Goal: Transaction & Acquisition: Download file/media

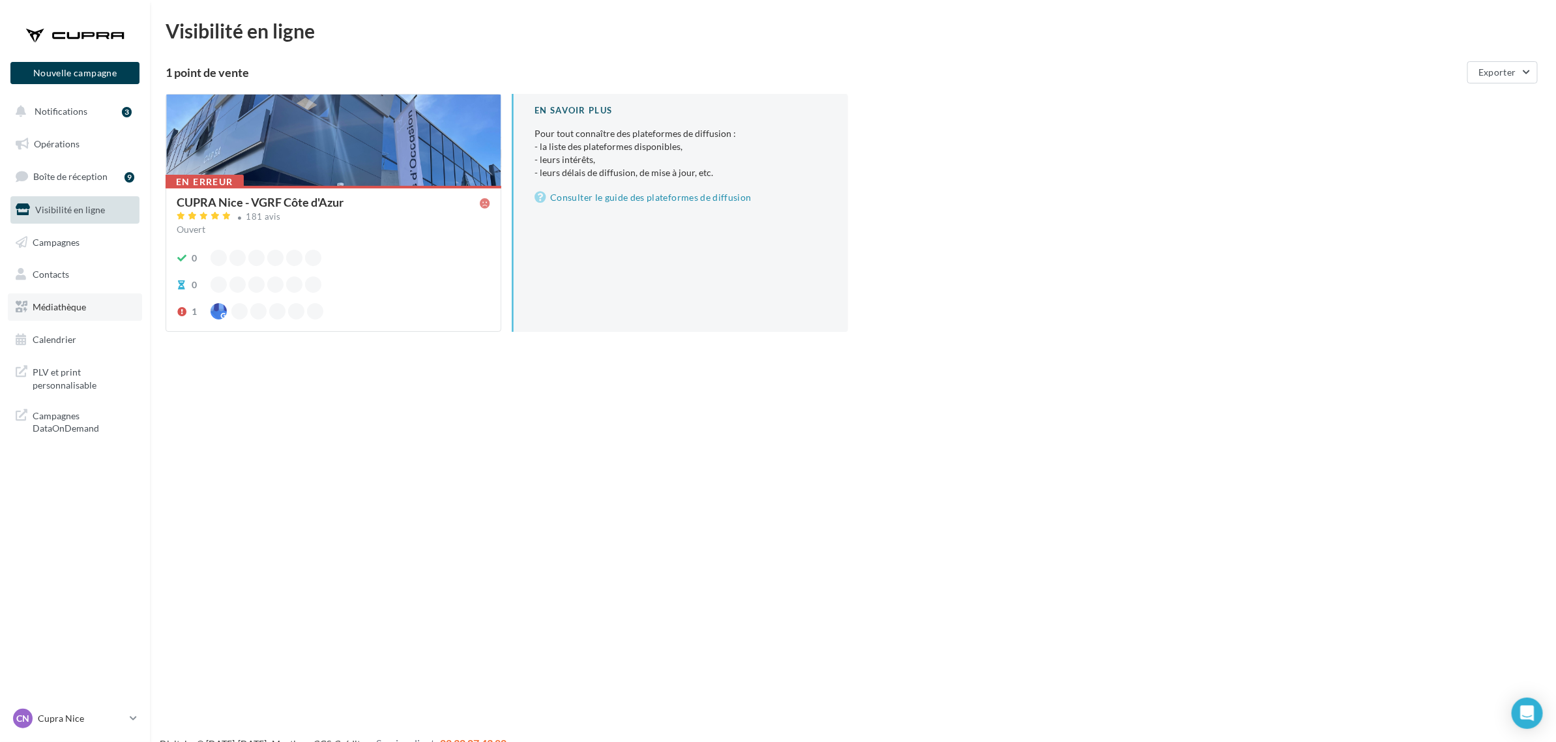
click at [61, 308] on span "Médiathèque" at bounding box center [59, 306] width 53 height 11
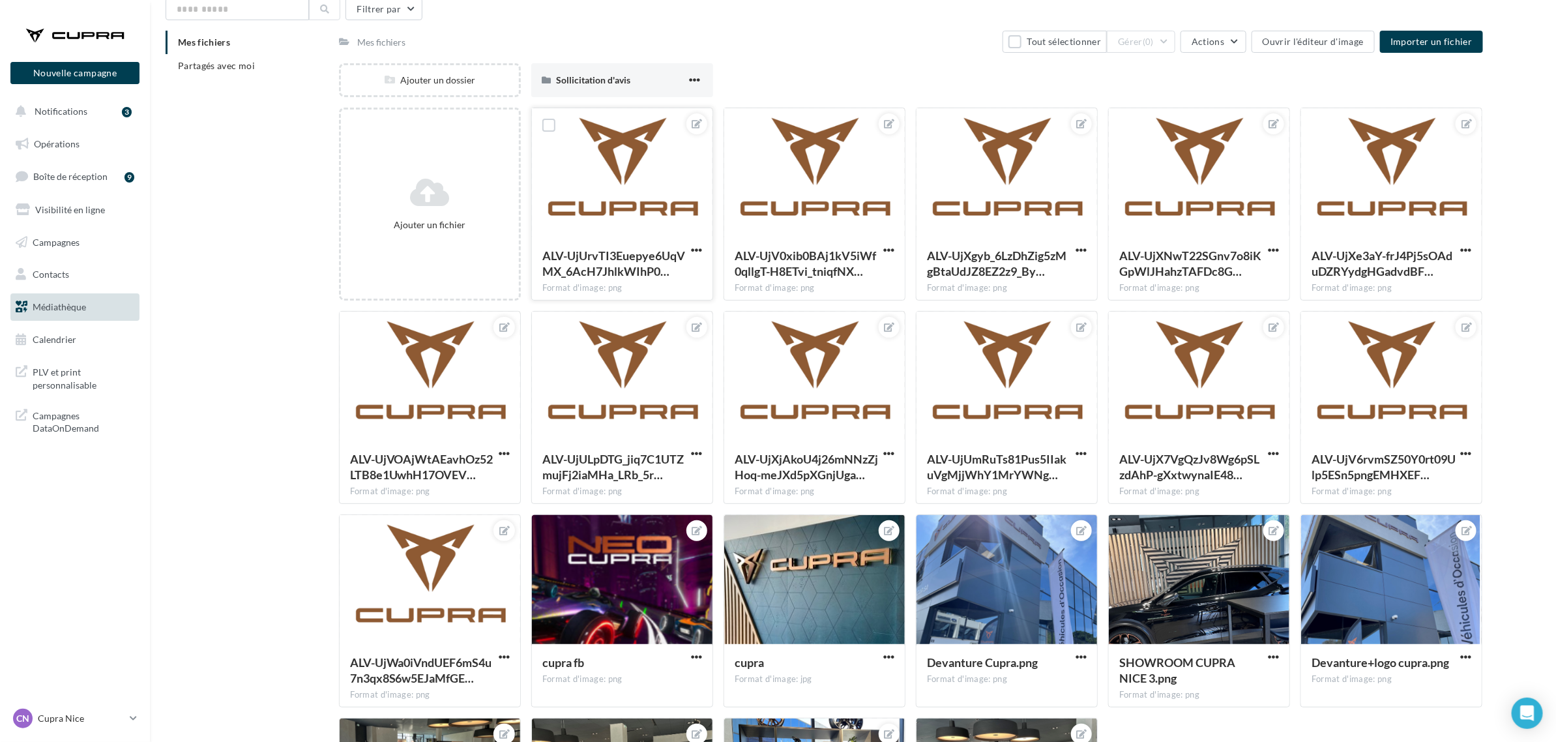
scroll to position [81, 0]
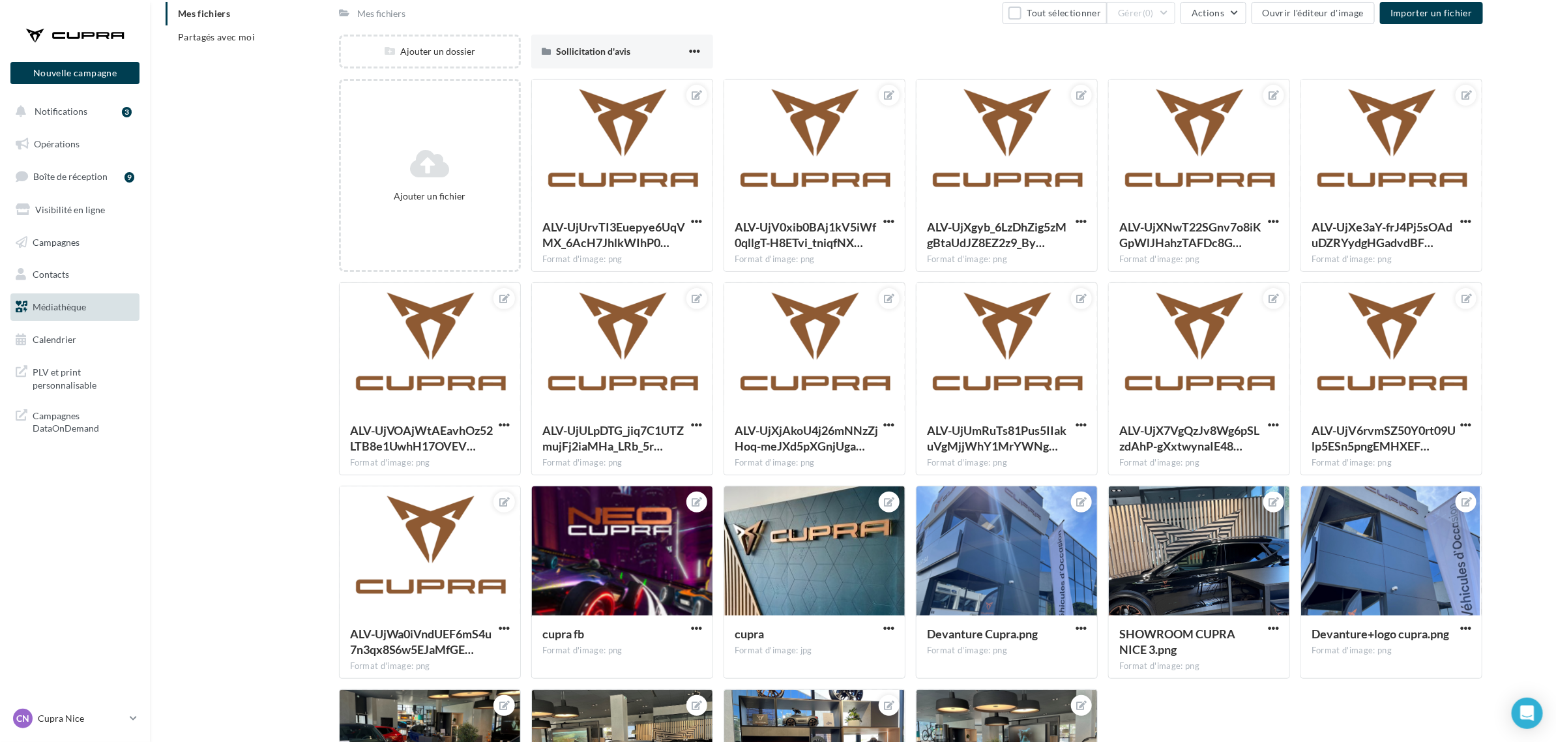
click at [209, 50] on div "Mes fichiers Partagés avec moi" at bounding box center [252, 30] width 173 height 57
click at [209, 46] on li "Partagés avec moi" at bounding box center [247, 36] width 163 height 23
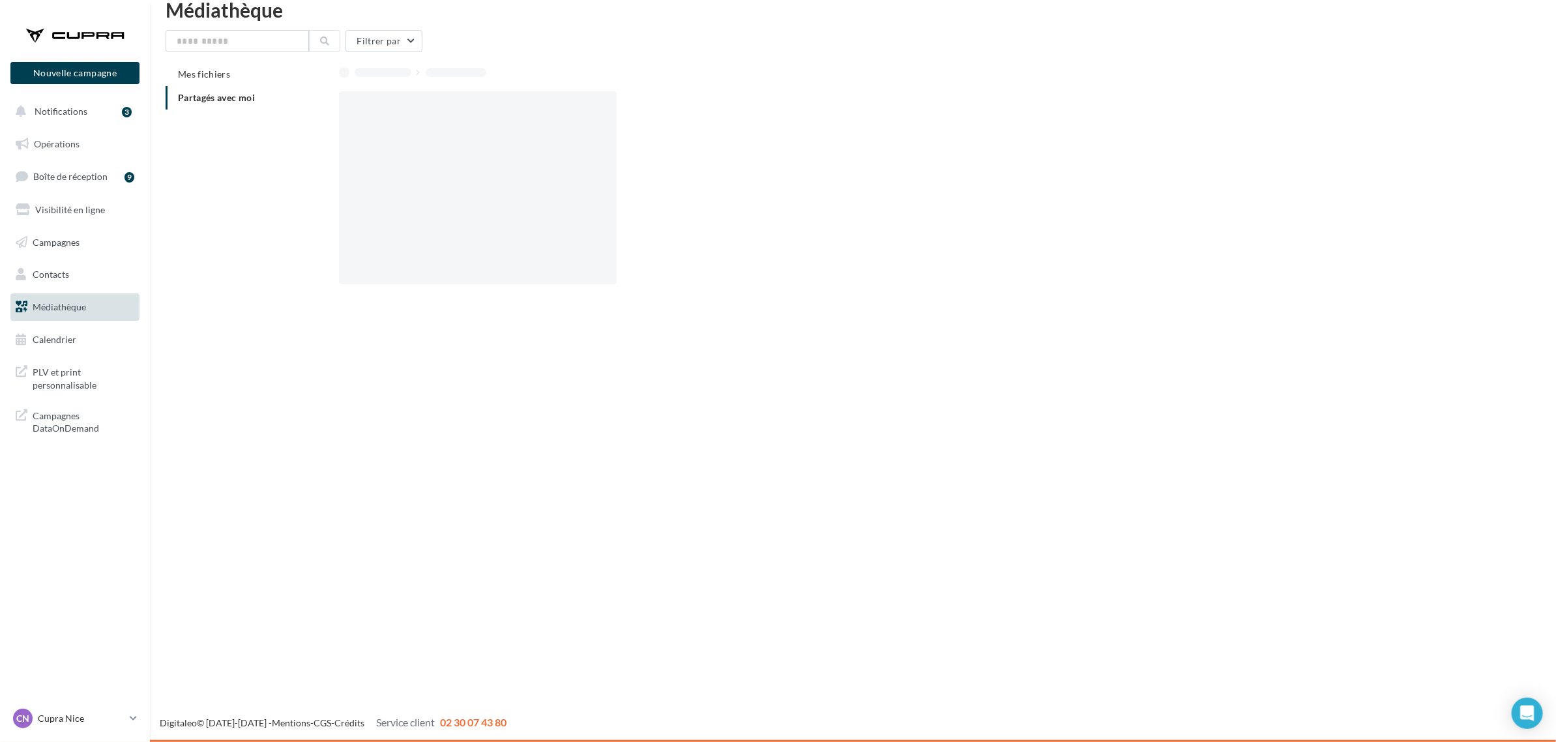
scroll to position [21, 0]
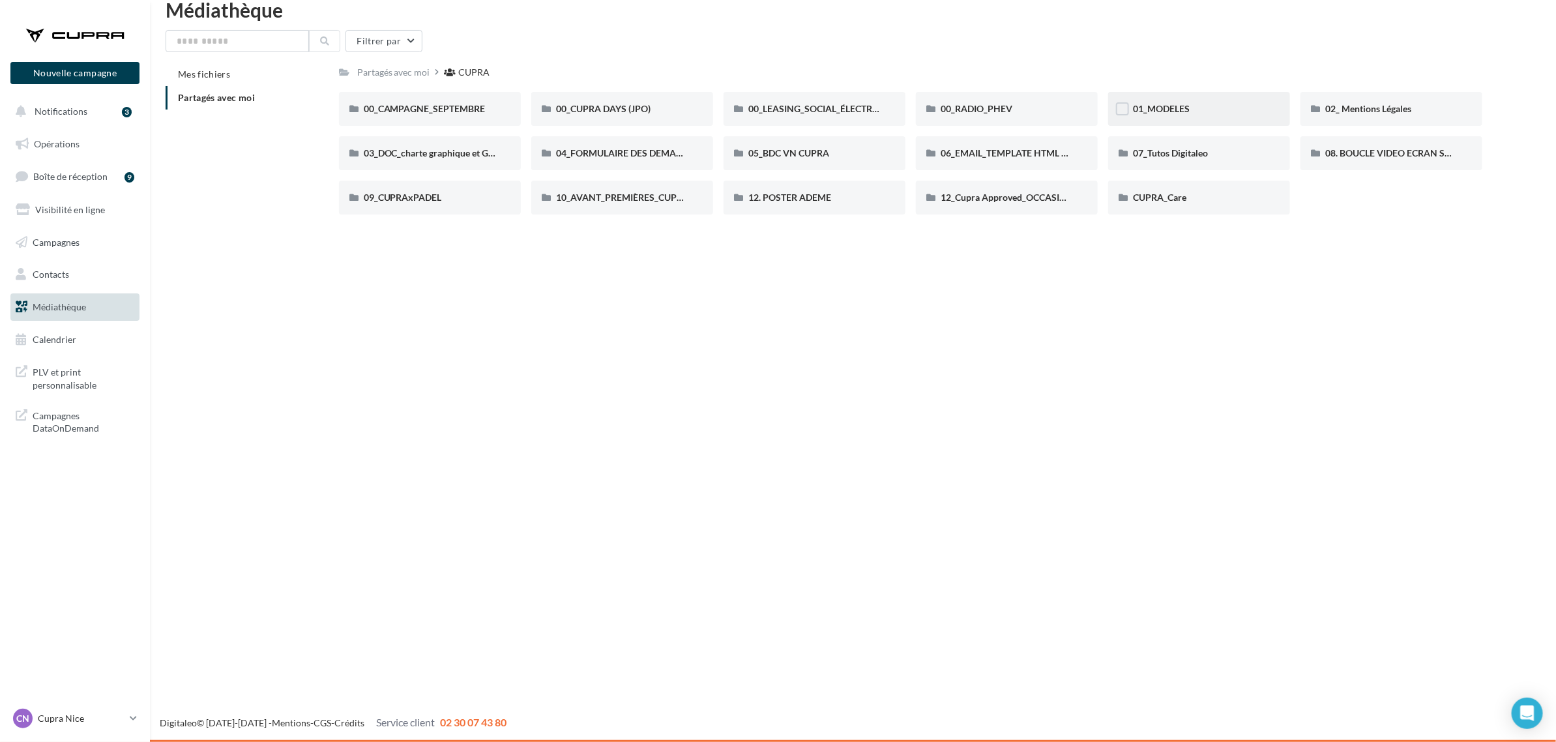
click at [1180, 108] on span "01_MODELES" at bounding box center [1161, 108] width 57 height 11
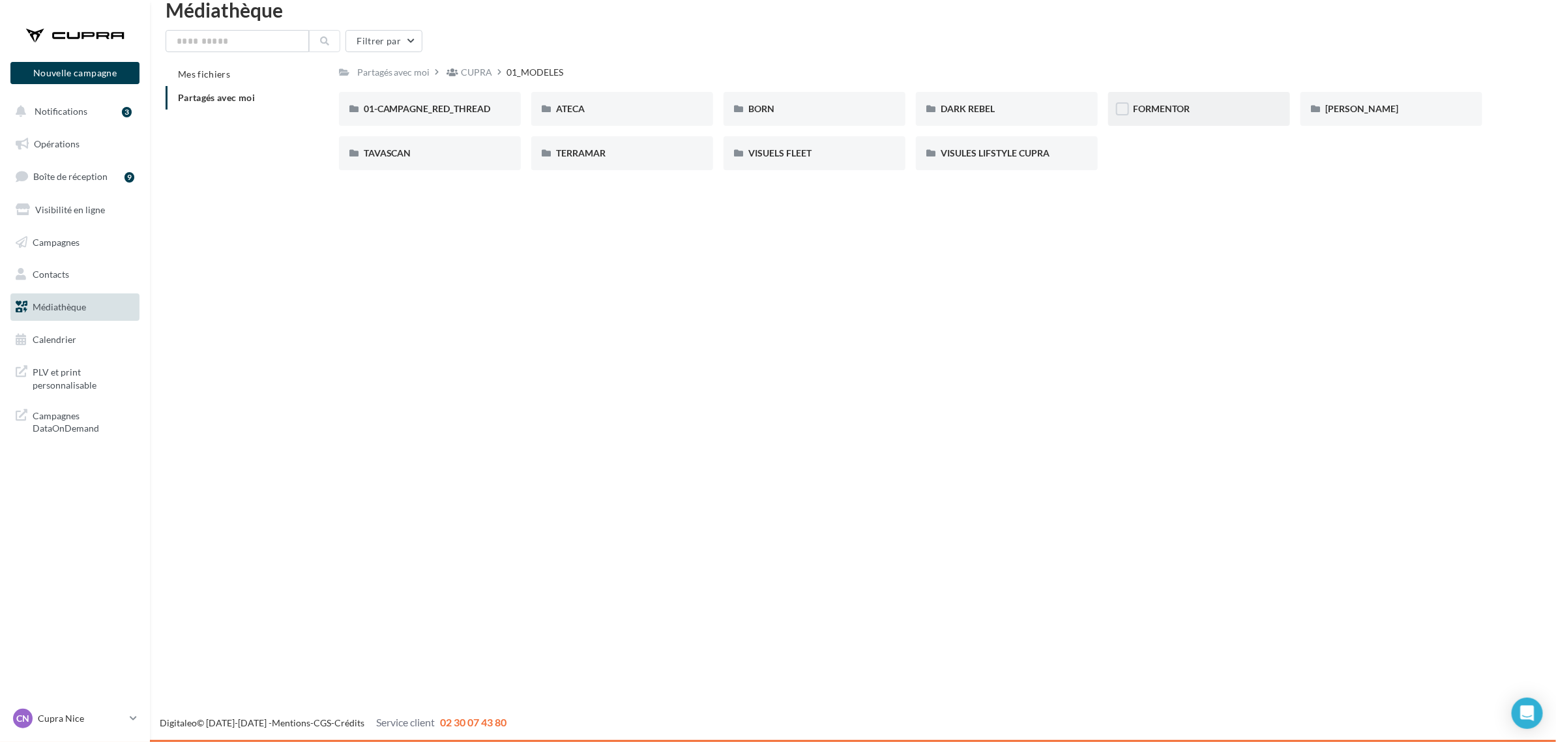
click at [1168, 114] on div "FORMENTOR" at bounding box center [1199, 108] width 132 height 13
click at [810, 154] on span "VIDÉOS LIFESTYLE" at bounding box center [787, 152] width 79 height 11
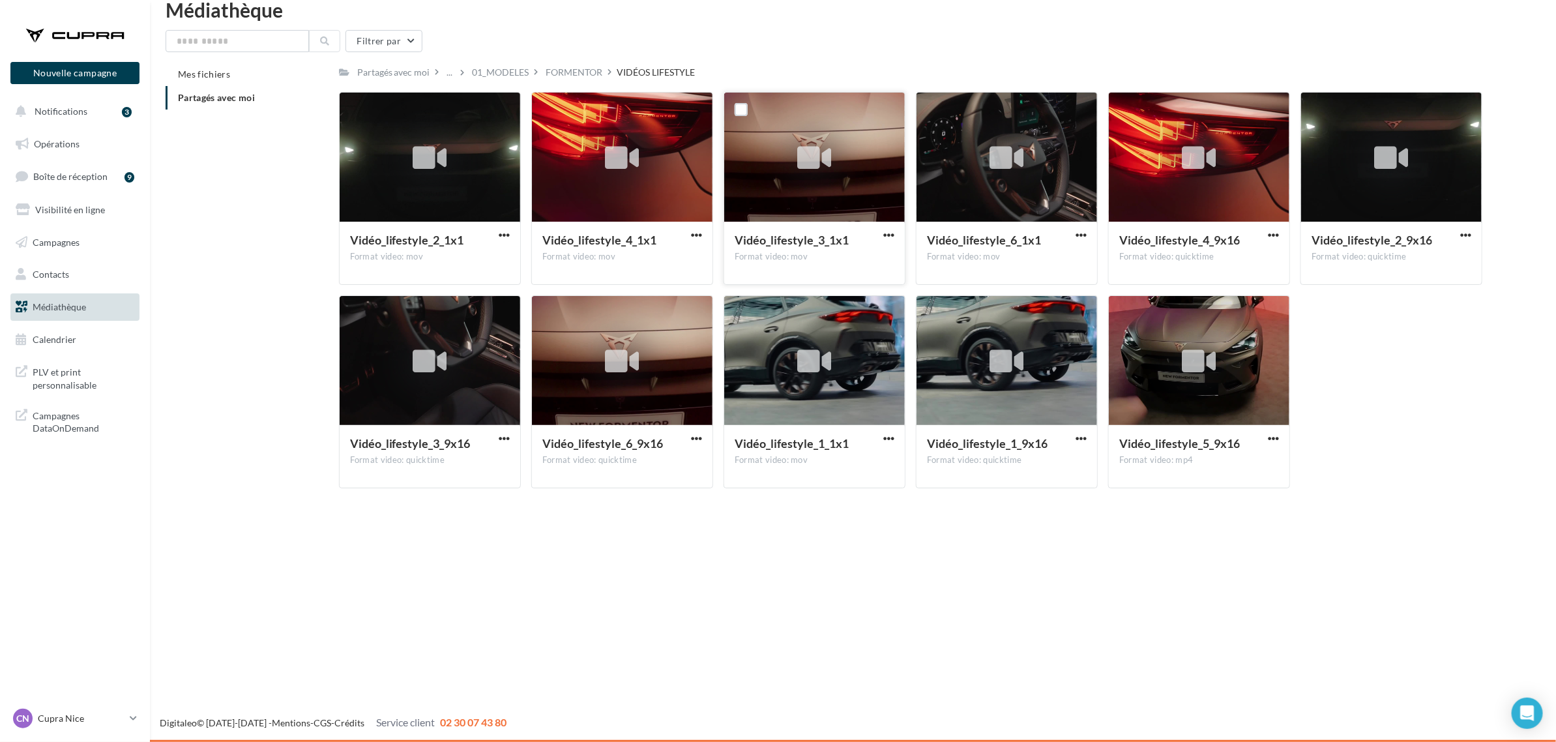
click at [784, 167] on div at bounding box center [814, 158] width 181 height 130
click at [558, 162] on div at bounding box center [622, 158] width 181 height 130
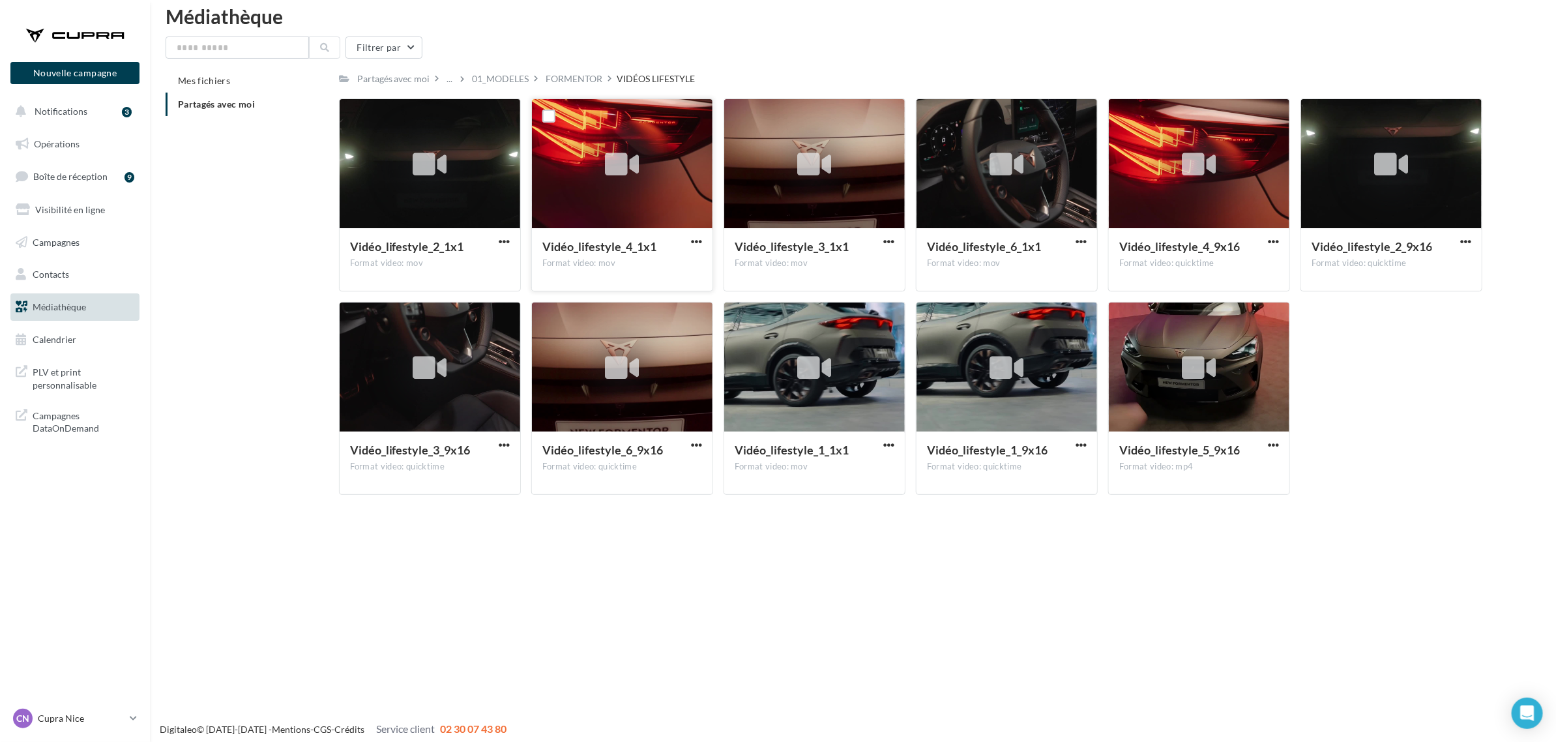
scroll to position [21, 0]
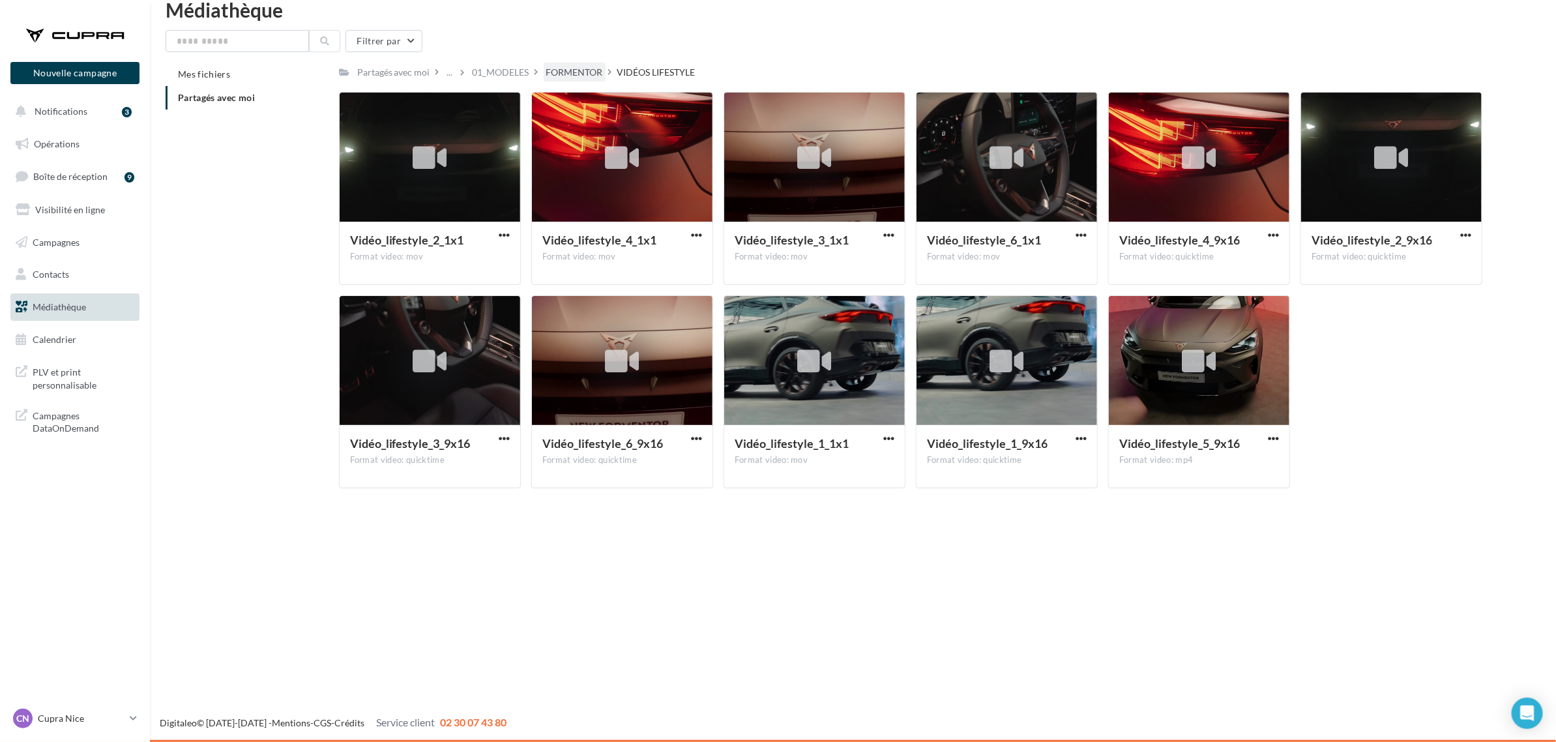
click at [583, 70] on div "FORMENTOR" at bounding box center [574, 72] width 57 height 13
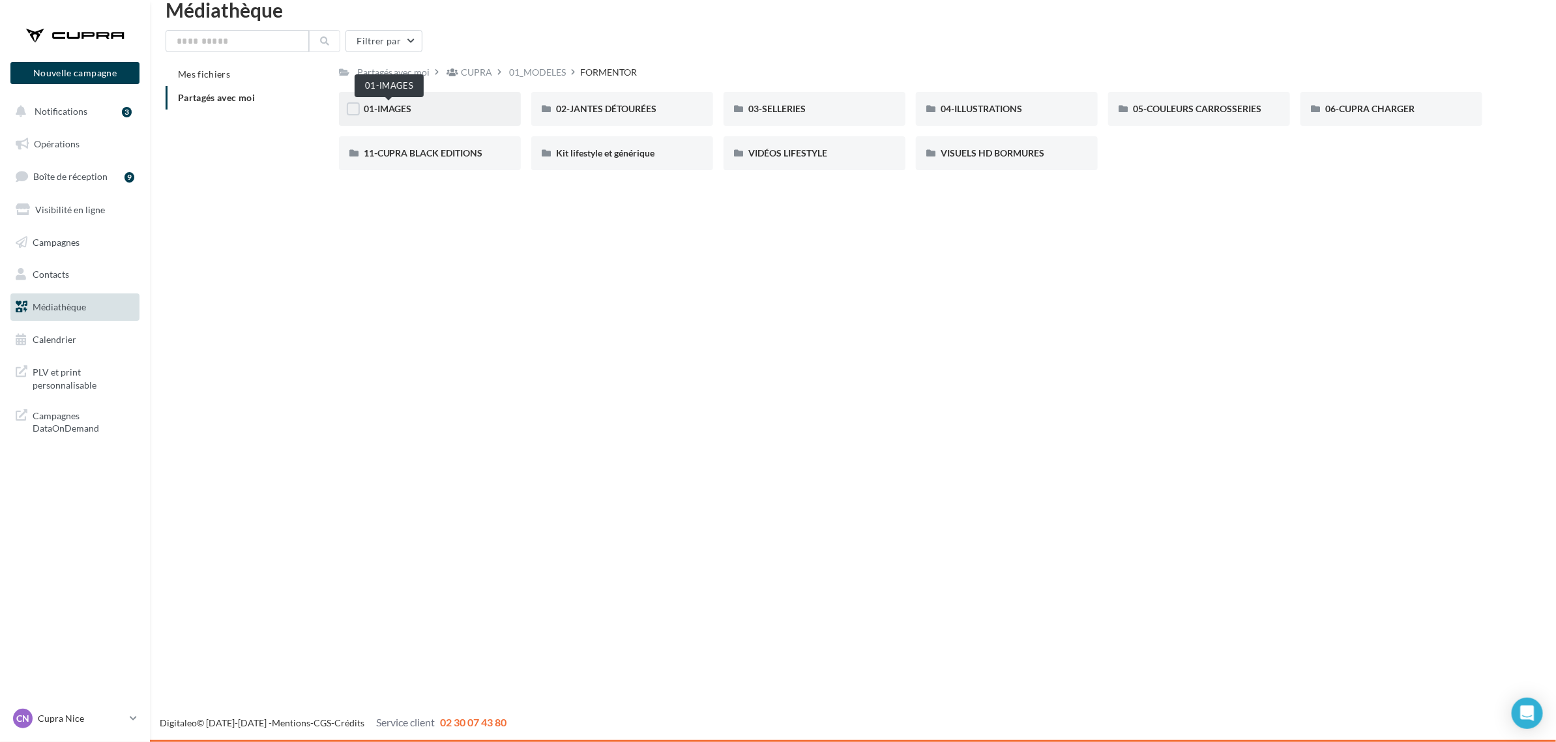
click at [392, 105] on span "01-IMAGES" at bounding box center [388, 108] width 48 height 11
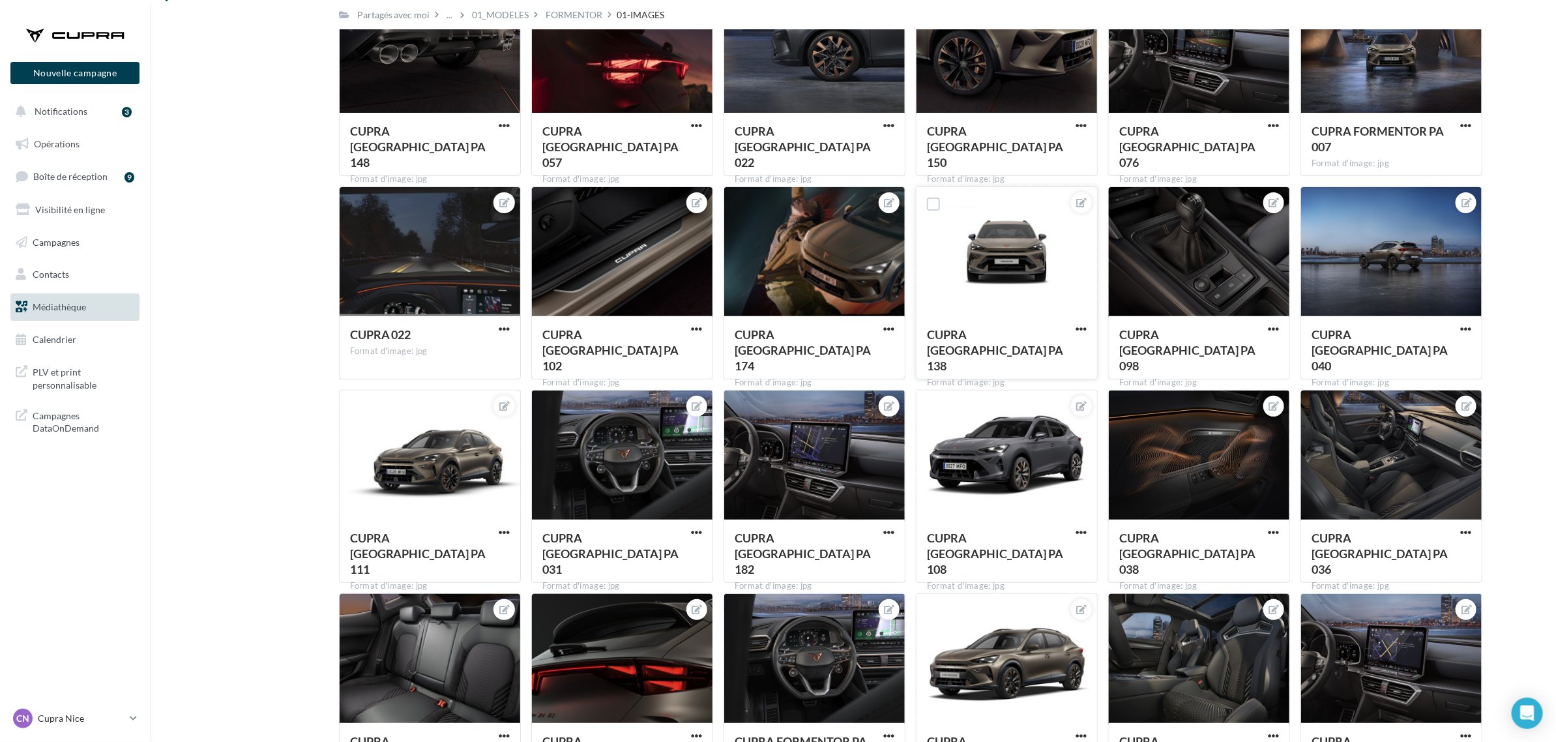
scroll to position [128, 0]
click at [1077, 326] on span "button" at bounding box center [1080, 329] width 11 height 11
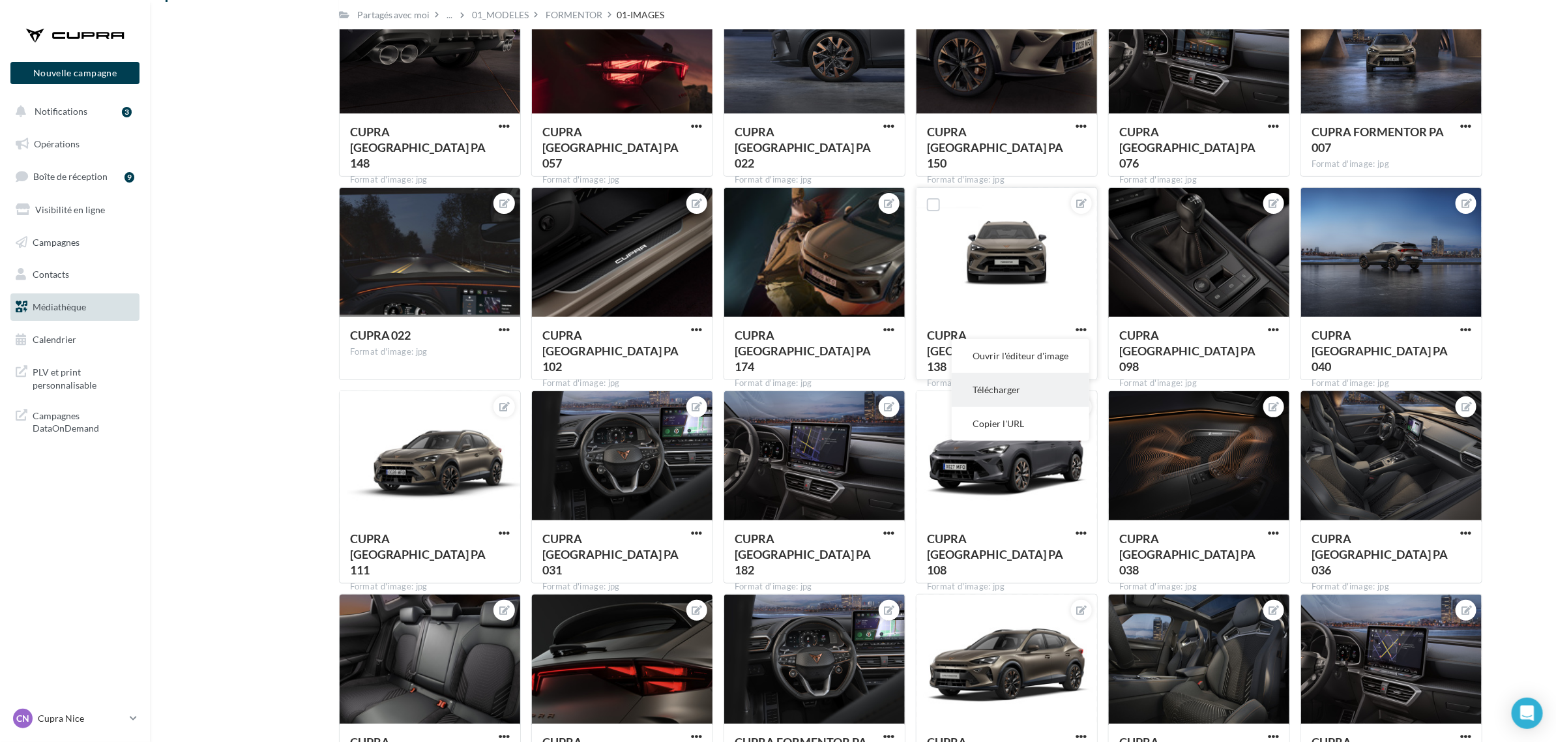
click at [994, 383] on button "Télécharger" at bounding box center [1021, 390] width 138 height 34
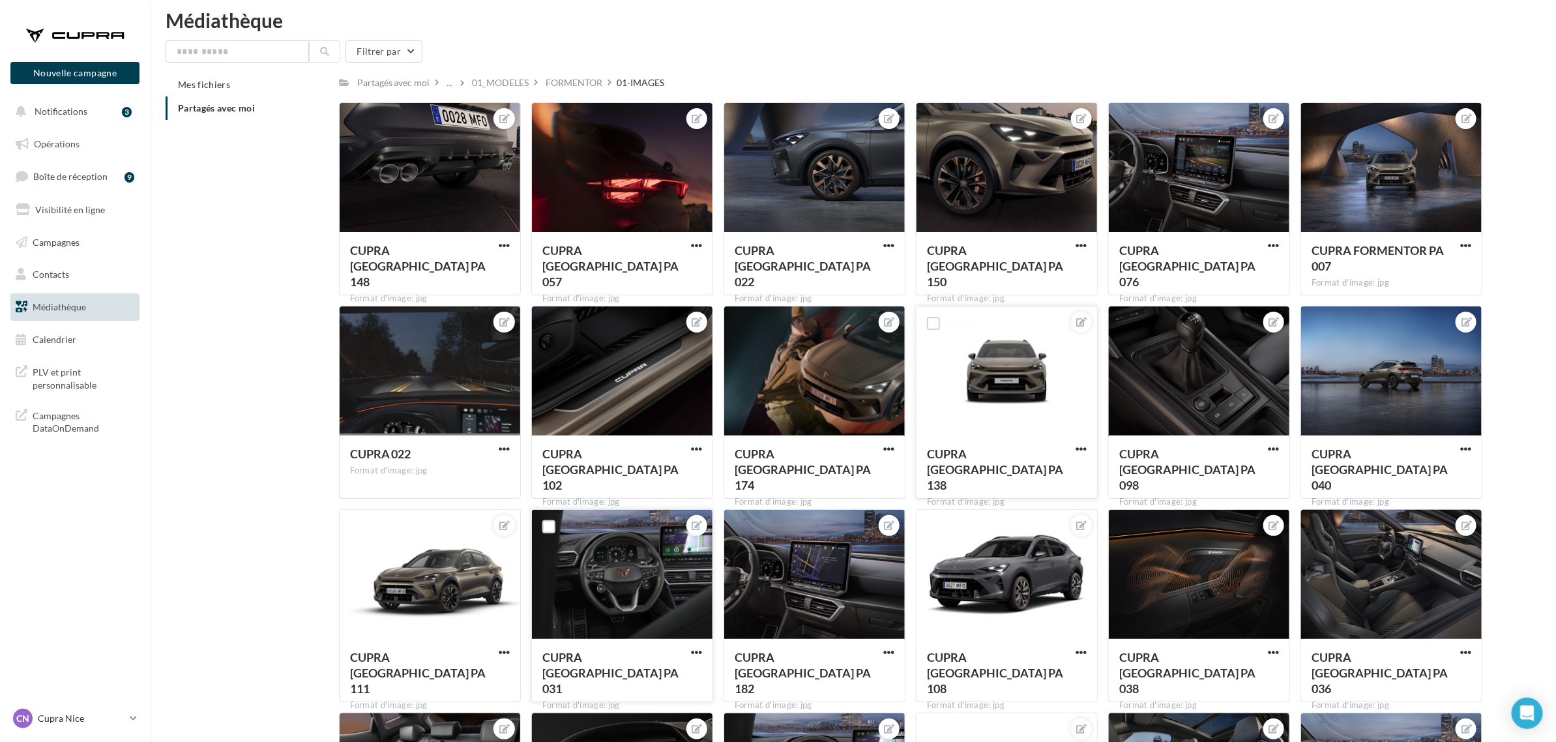
scroll to position [81, 0]
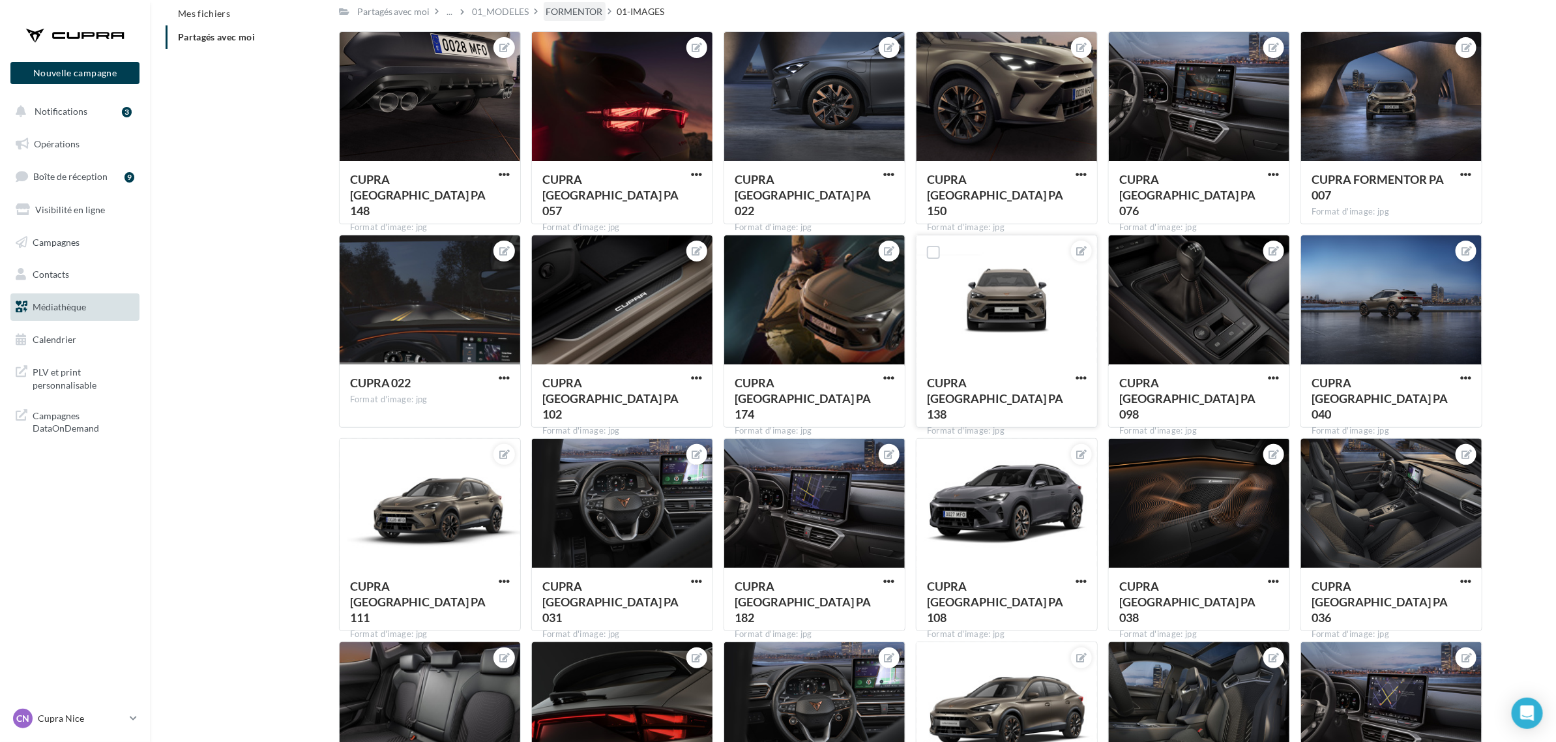
click at [587, 8] on div "FORMENTOR" at bounding box center [574, 11] width 57 height 13
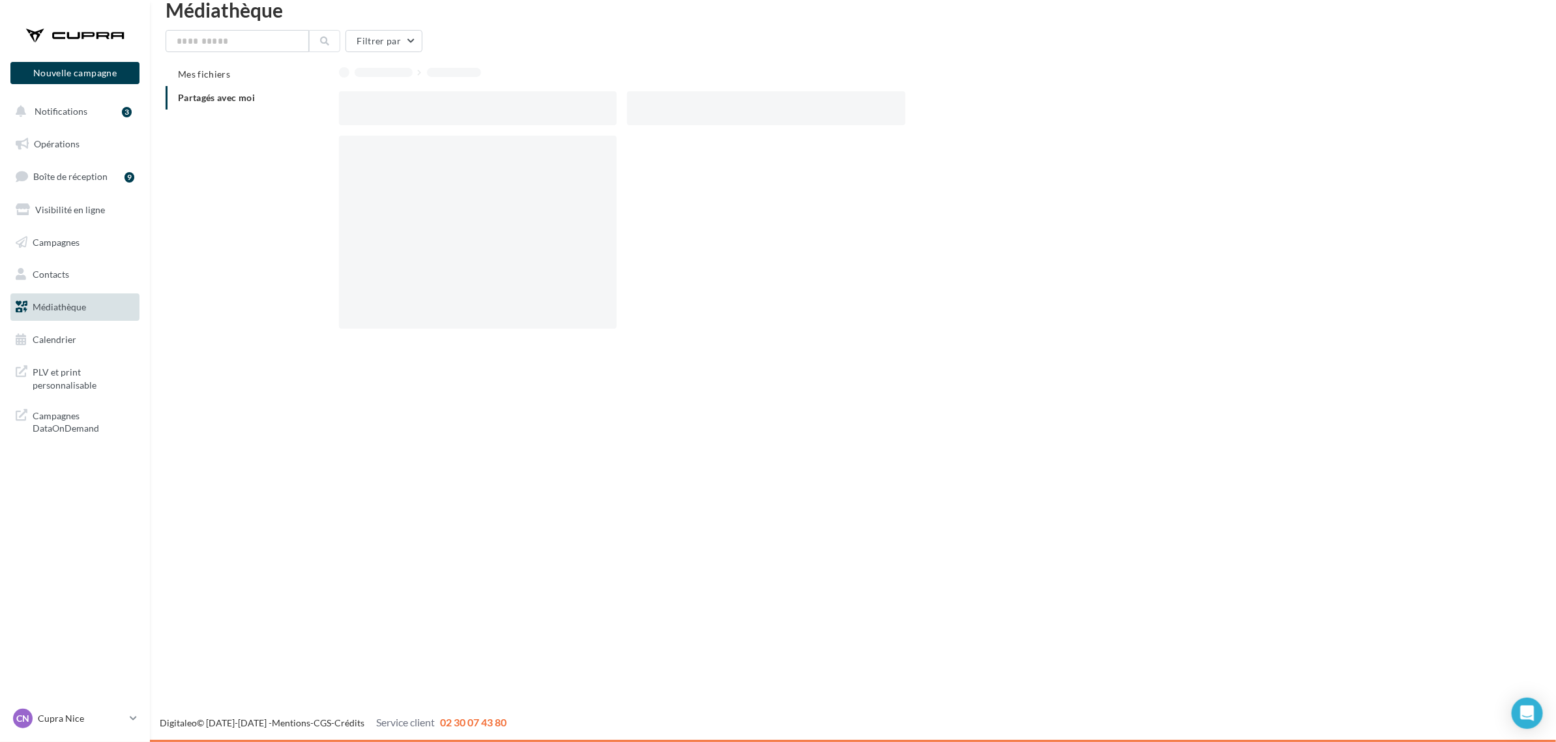
scroll to position [21, 0]
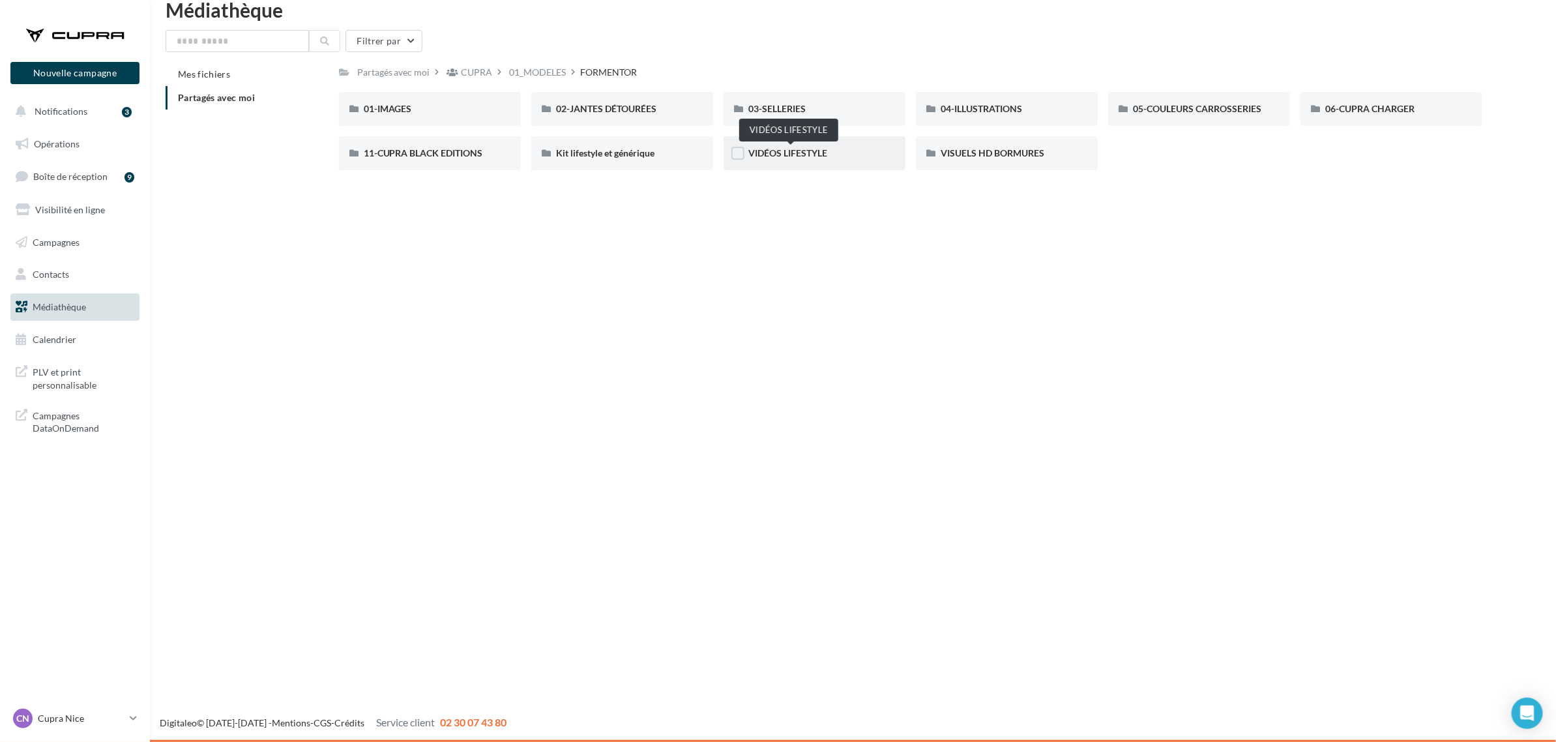
click at [776, 149] on span "VIDÉOS LIFESTYLE" at bounding box center [787, 152] width 79 height 11
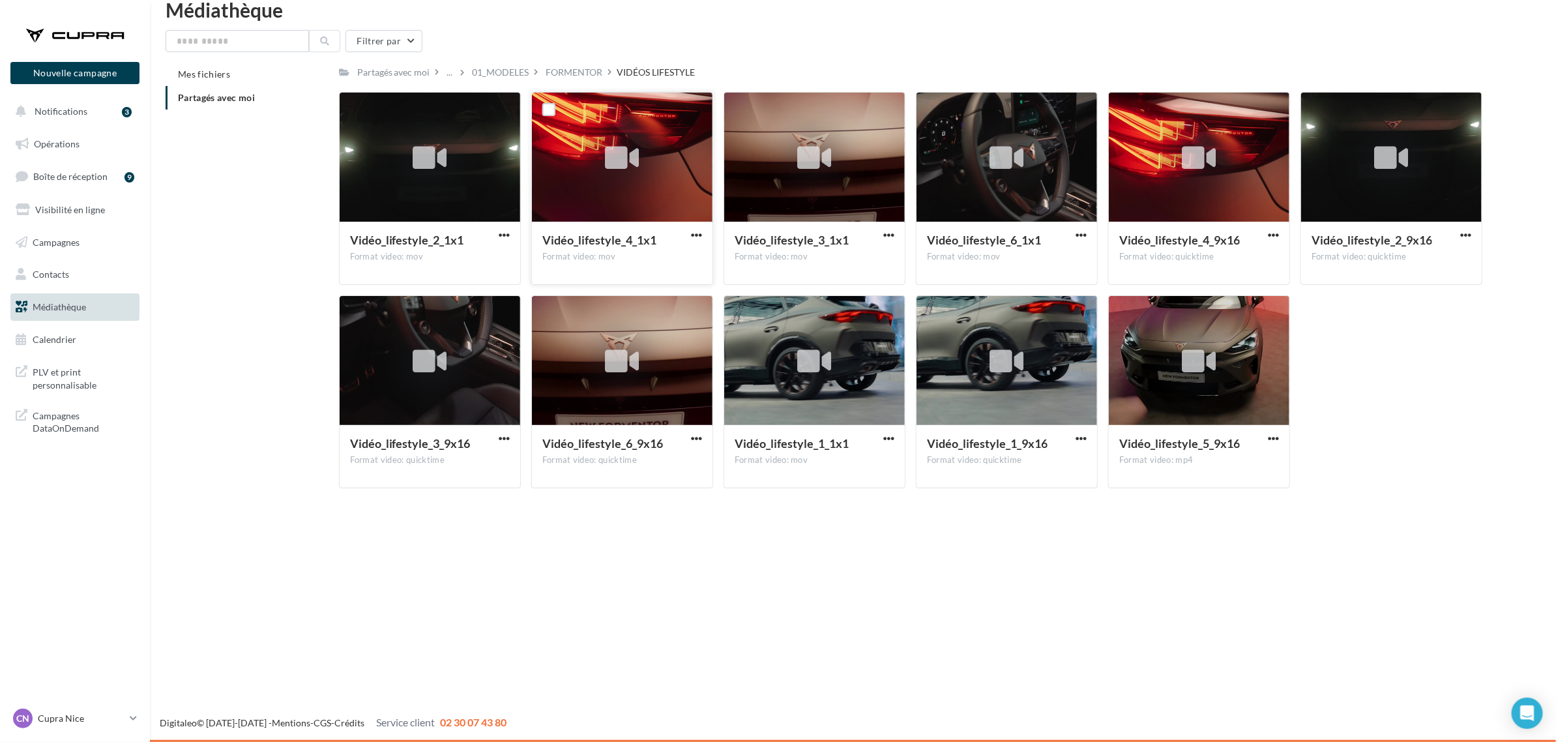
click at [581, 248] on div "Vidéo_lifestyle_4_1x1" at bounding box center [614, 241] width 144 height 19
click at [1182, 354] on icon at bounding box center [1199, 362] width 34 height 30
click at [1145, 353] on div at bounding box center [1199, 361] width 181 height 130
click at [1230, 330] on div at bounding box center [1199, 361] width 181 height 130
click at [1232, 330] on div at bounding box center [1199, 361] width 181 height 130
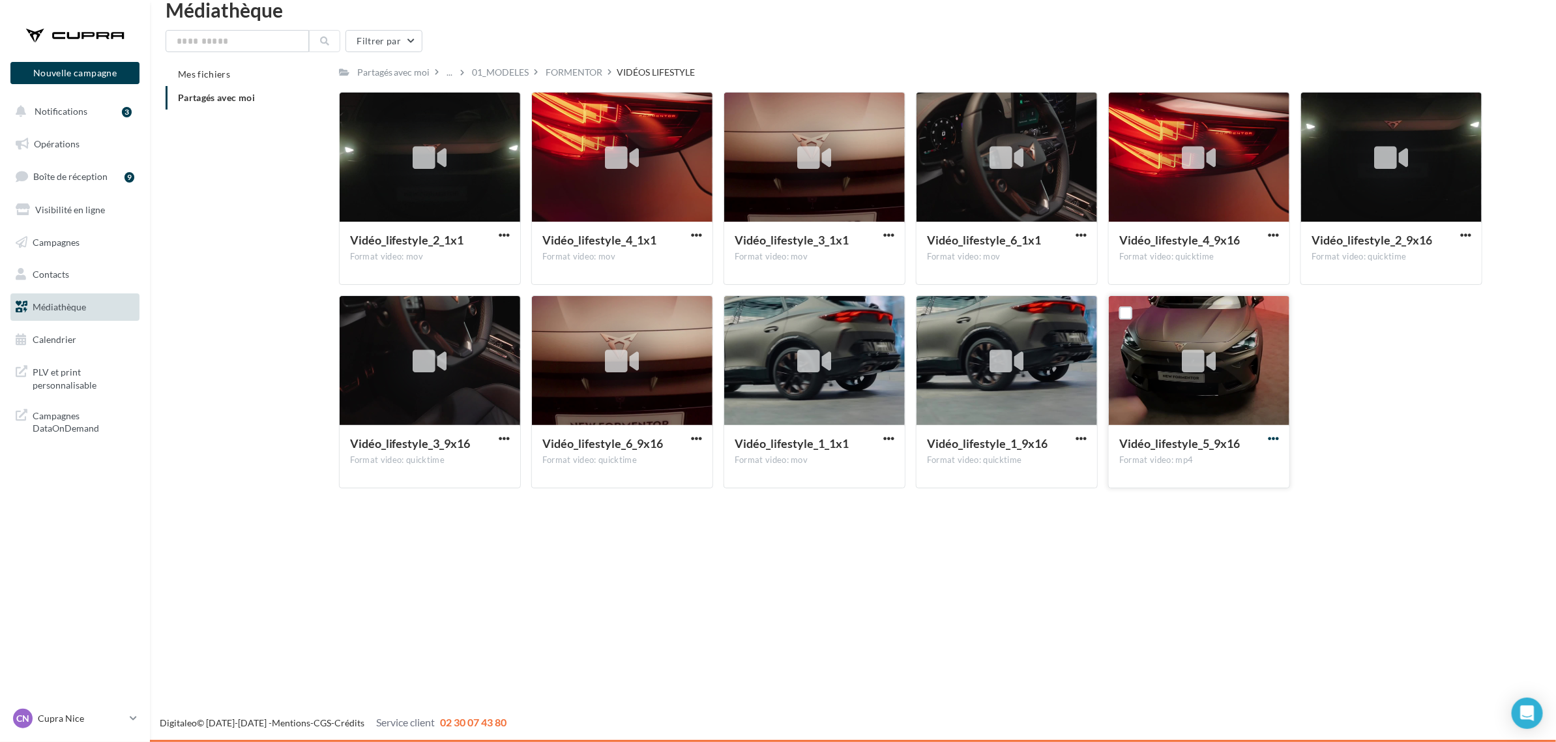
click at [1274, 433] on span "button" at bounding box center [1273, 438] width 11 height 11
click at [1235, 461] on button "Télécharger" at bounding box center [1216, 464] width 130 height 34
click at [1460, 233] on span "button" at bounding box center [1465, 234] width 11 height 11
click at [1400, 268] on button "Télécharger" at bounding box center [1408, 261] width 130 height 34
click at [890, 232] on span "button" at bounding box center [888, 234] width 11 height 11
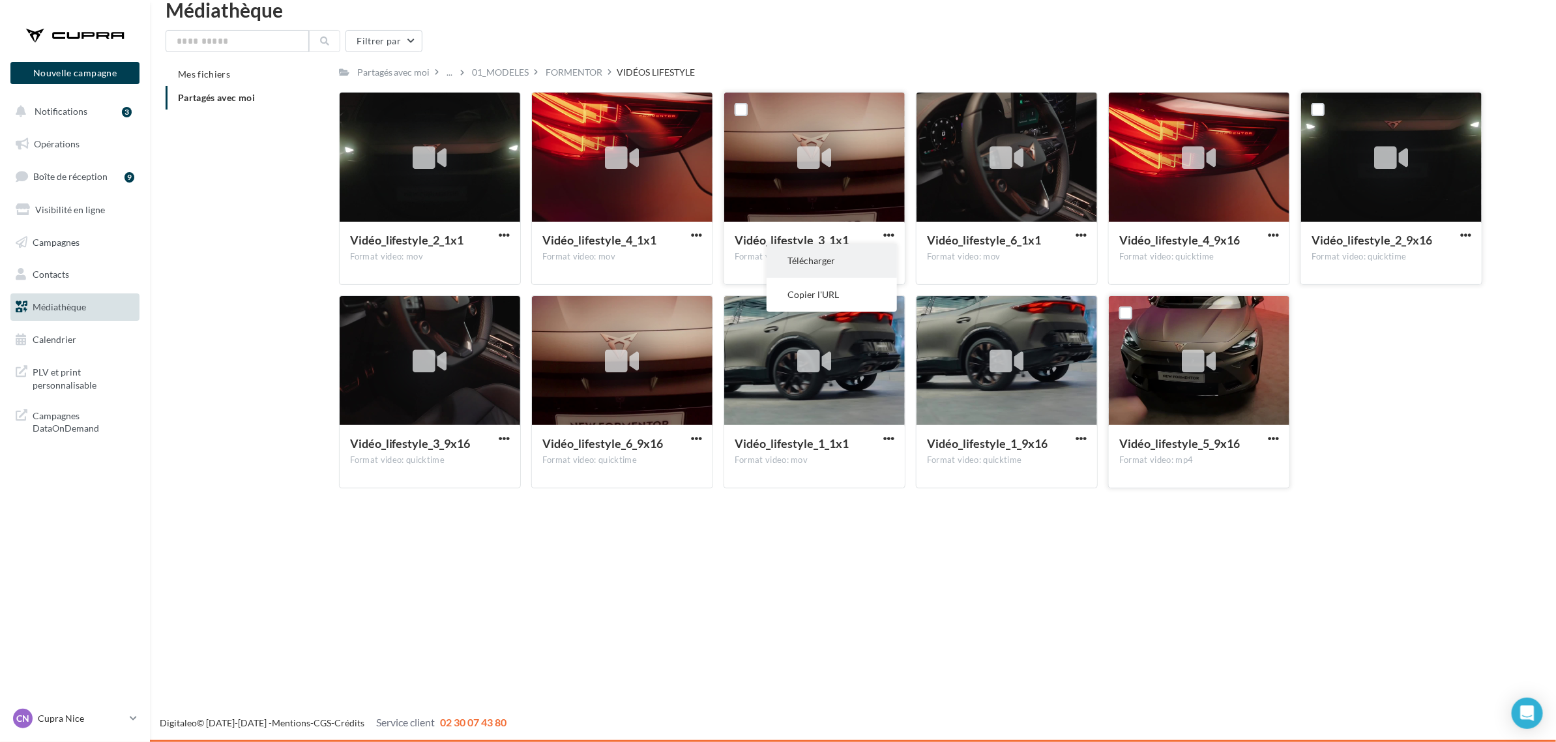
click at [826, 261] on button "Télécharger" at bounding box center [831, 261] width 130 height 34
click at [1080, 233] on span "button" at bounding box center [1080, 234] width 11 height 11
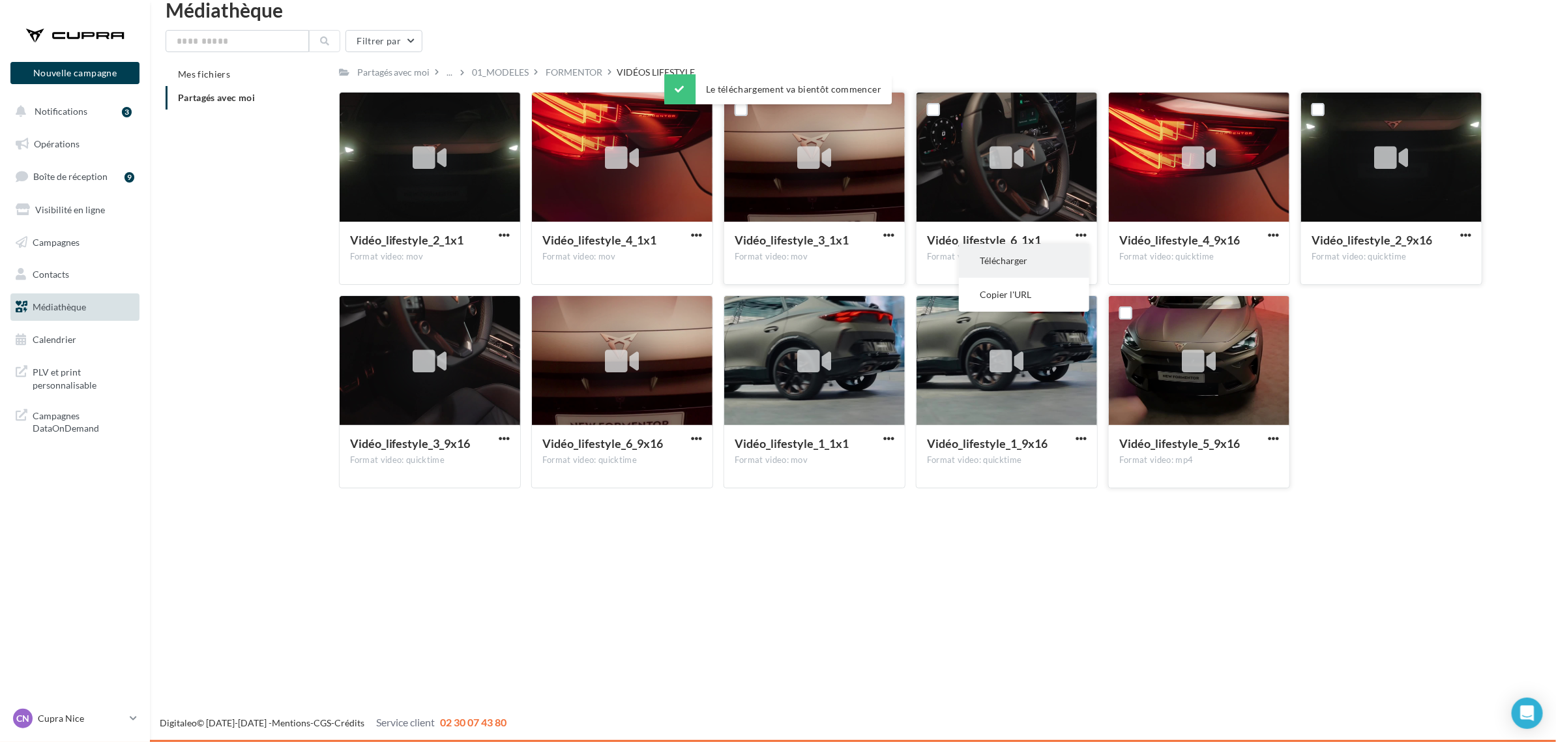
click at [1037, 272] on button "Télécharger" at bounding box center [1024, 261] width 130 height 34
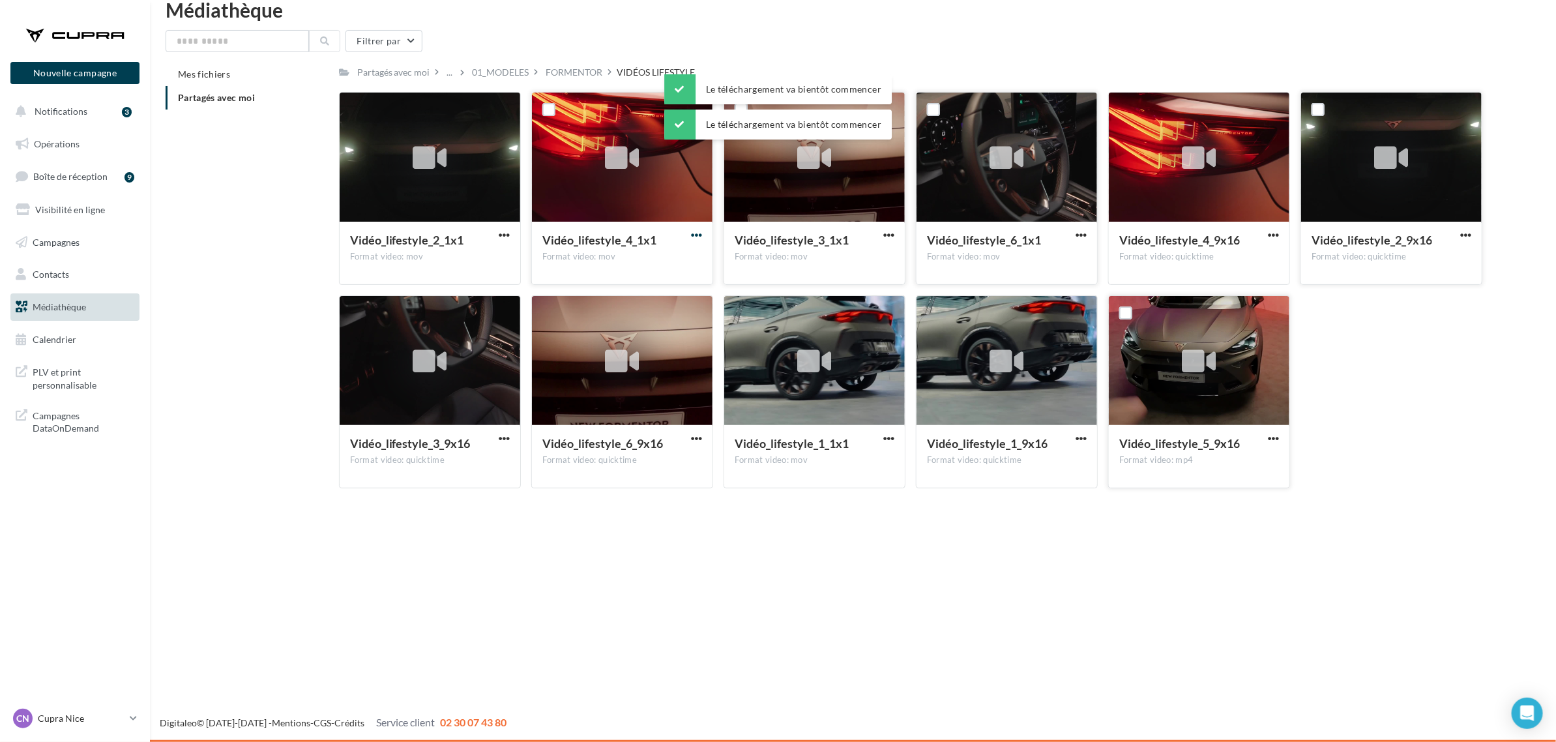
click at [693, 233] on span "button" at bounding box center [696, 234] width 11 height 11
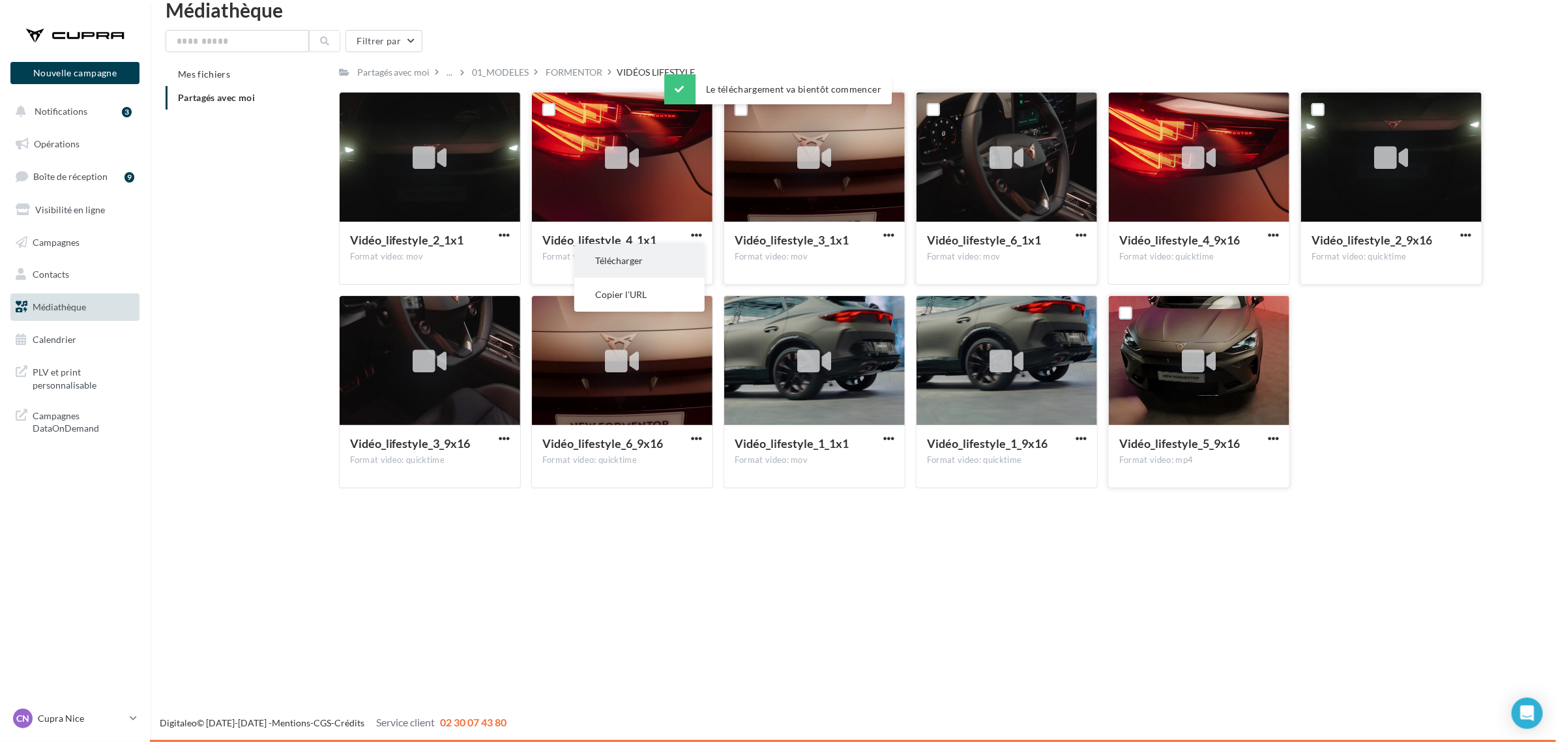
click at [658, 255] on button "Télécharger" at bounding box center [639, 261] width 130 height 34
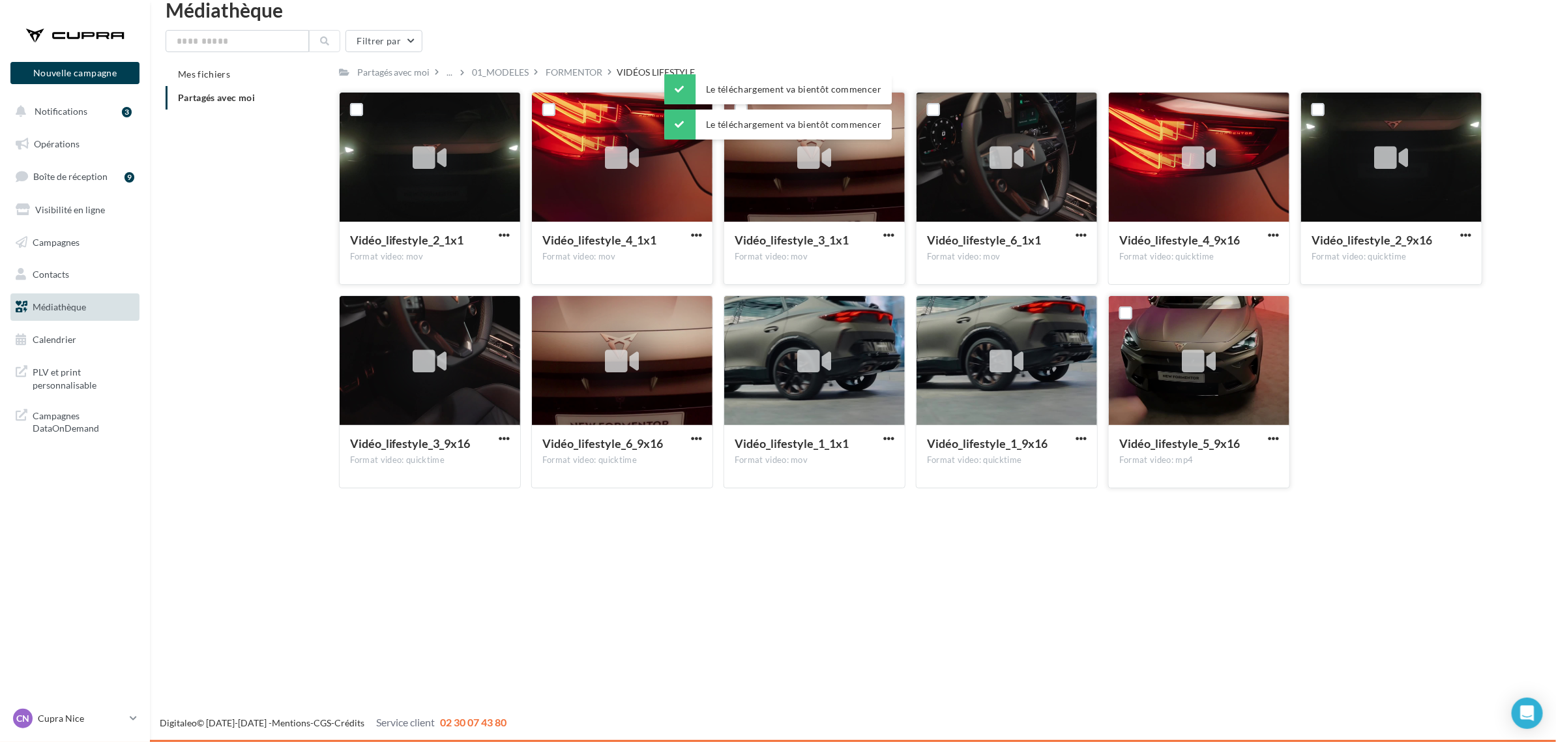
click at [496, 232] on button "button" at bounding box center [504, 235] width 16 height 13
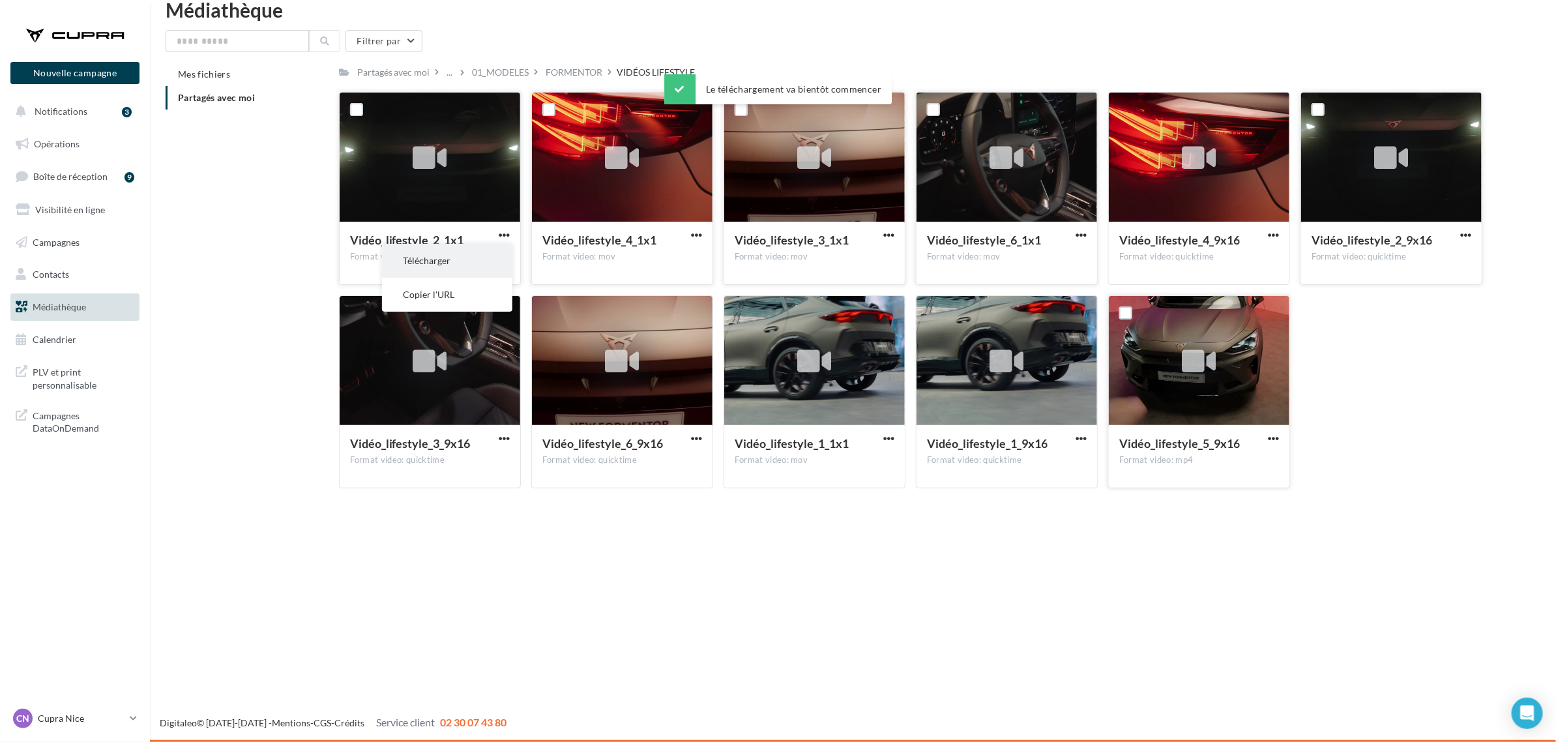
click at [451, 263] on button "Télécharger" at bounding box center [447, 261] width 130 height 34
click at [891, 437] on span "button" at bounding box center [888, 438] width 11 height 11
click at [873, 469] on button "Télécharger" at bounding box center [831, 464] width 130 height 34
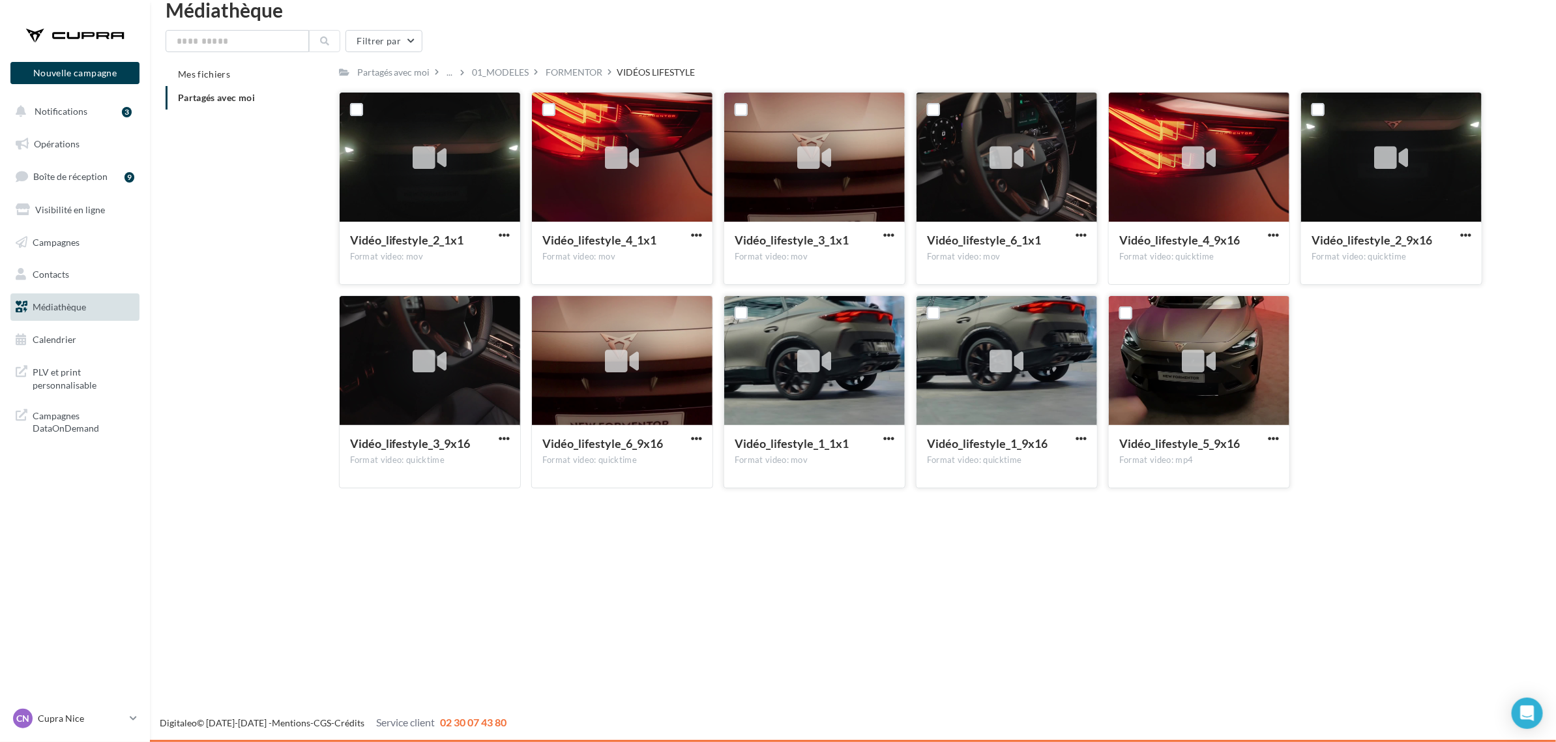
click at [962, 305] on div at bounding box center [1006, 361] width 181 height 130
click at [1004, 354] on icon at bounding box center [1007, 362] width 34 height 30
